Goal: Information Seeking & Learning: Learn about a topic

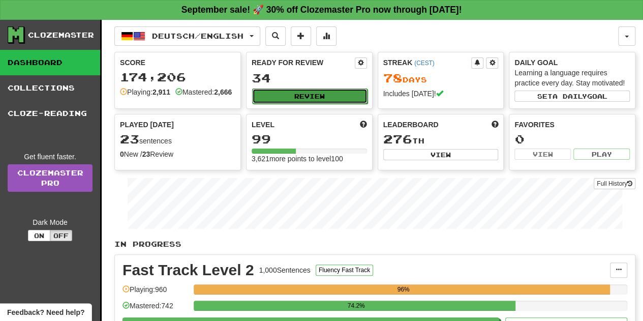
click at [291, 99] on button "Review" at bounding box center [309, 95] width 115 height 15
select select "**"
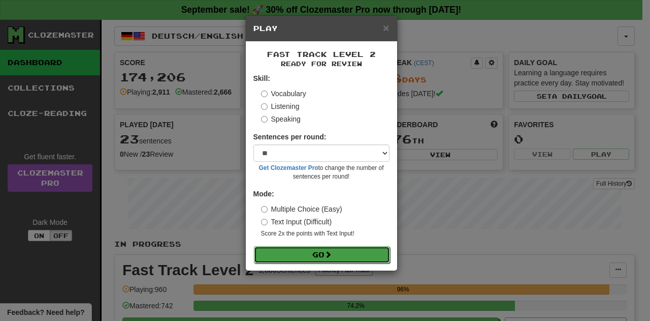
click at [340, 253] on button "Go" at bounding box center [322, 254] width 136 height 17
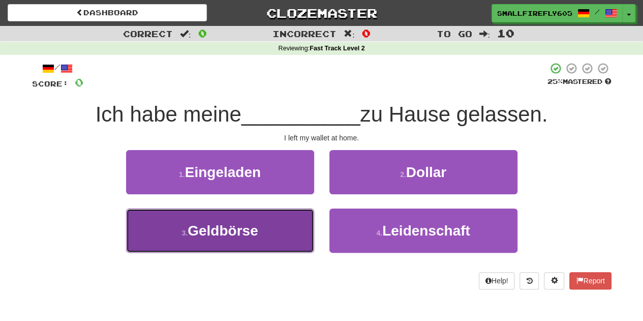
click at [260, 237] on button "3 . Geldbörse" at bounding box center [220, 230] width 188 height 44
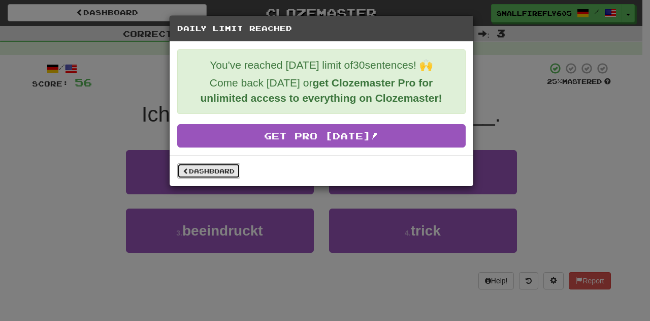
click at [200, 168] on link "Dashboard" at bounding box center [208, 170] width 63 height 15
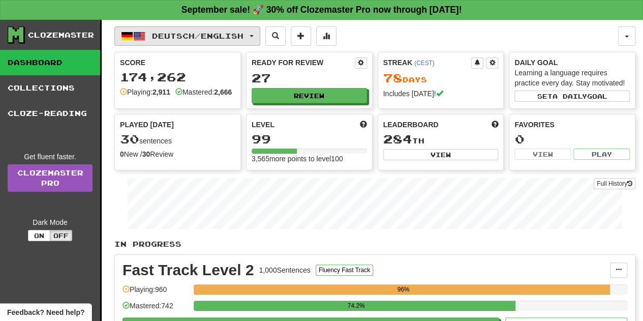
click at [170, 32] on span "Deutsch / English" at bounding box center [197, 36] width 91 height 9
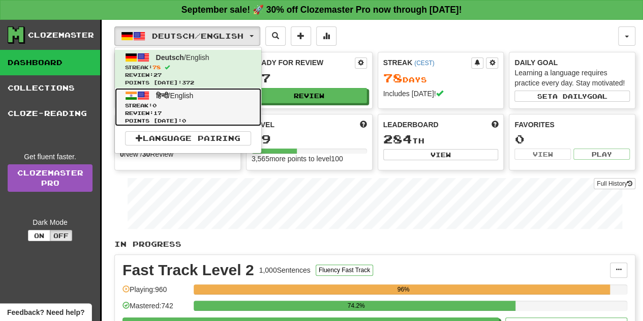
click at [192, 100] on link "हिन्दी / English Streak: 0 Review: 17 Points today: 0" at bounding box center [188, 107] width 146 height 38
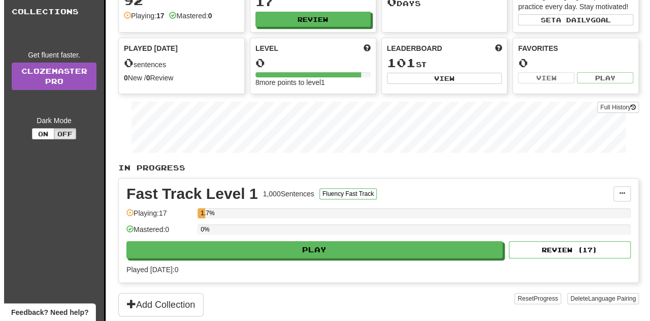
scroll to position [79, 0]
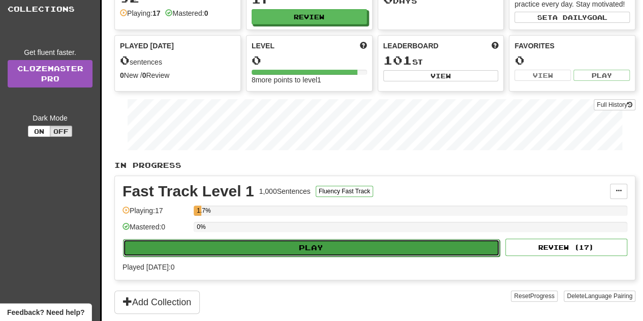
click at [295, 239] on button "Play" at bounding box center [311, 247] width 377 height 17
select select "**"
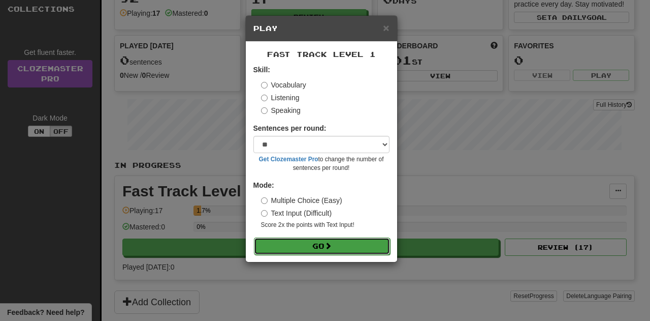
click at [298, 242] on button "Go" at bounding box center [322, 245] width 136 height 17
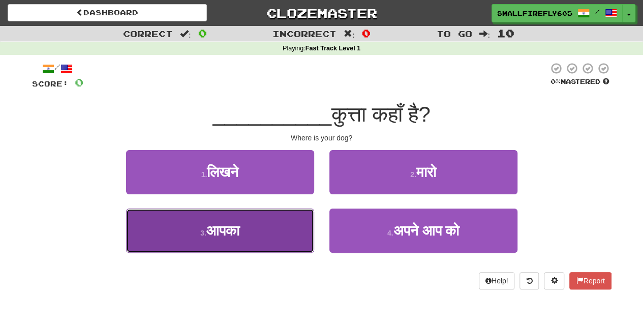
click at [231, 240] on button "3 . आपका" at bounding box center [220, 230] width 188 height 44
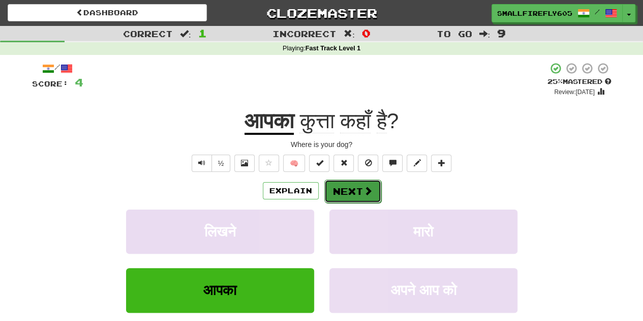
click at [363, 191] on span at bounding box center [367, 190] width 9 height 9
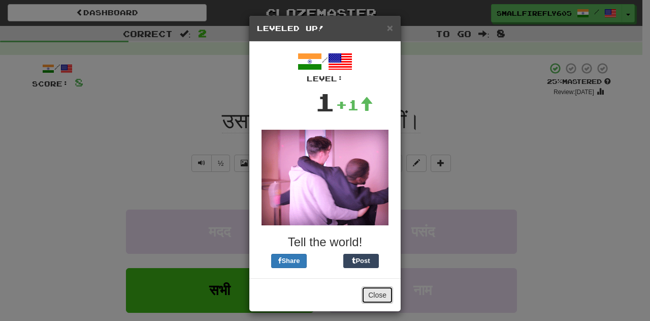
click at [362, 294] on button "Close" at bounding box center [378, 294] width 32 height 17
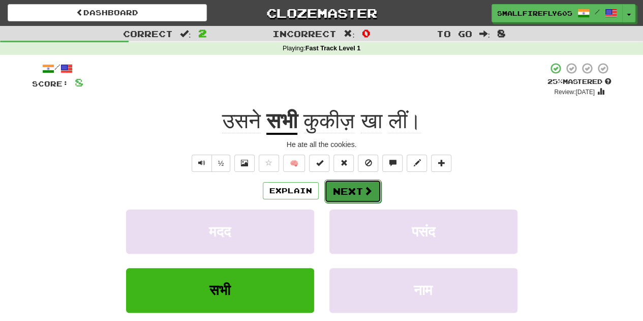
click at [347, 189] on button "Next" at bounding box center [352, 190] width 57 height 23
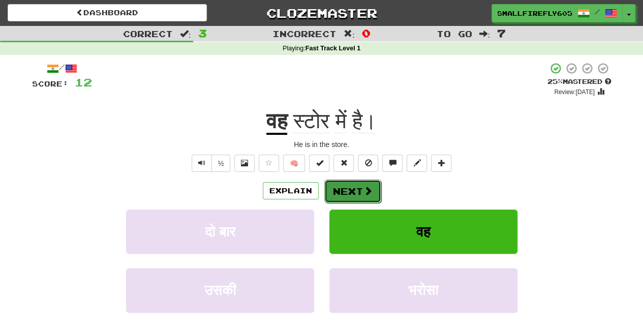
click at [345, 192] on button "Next" at bounding box center [352, 190] width 57 height 23
